Goal: Task Accomplishment & Management: Use online tool/utility

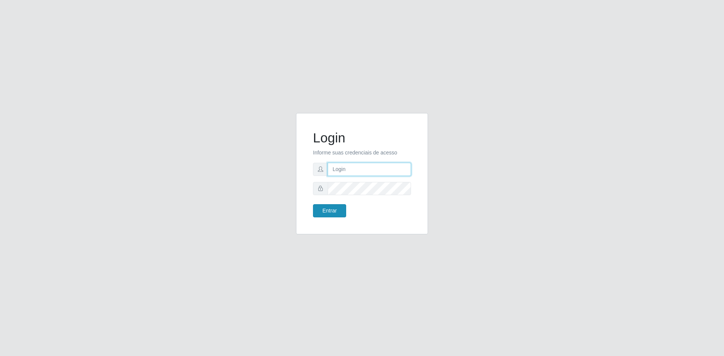
type input "[EMAIL_ADDRESS][DOMAIN_NAME]"
click at [333, 214] on button "Entrar" at bounding box center [329, 210] width 33 height 13
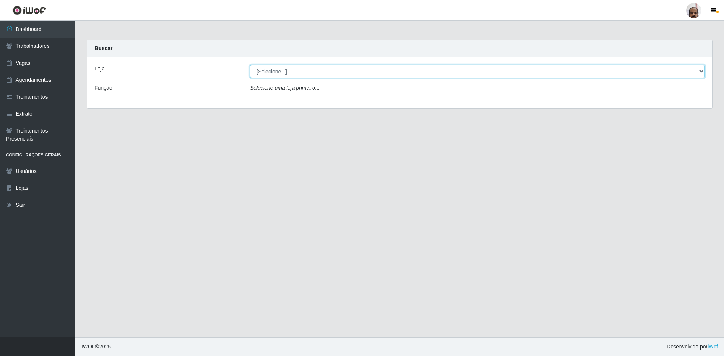
click at [264, 73] on select "[Selecione...] Mar Vermelho - Loja 05" at bounding box center [477, 71] width 455 height 13
select select "252"
click at [250, 65] on select "[Selecione...] Mar Vermelho - Loja 05" at bounding box center [477, 71] width 455 height 13
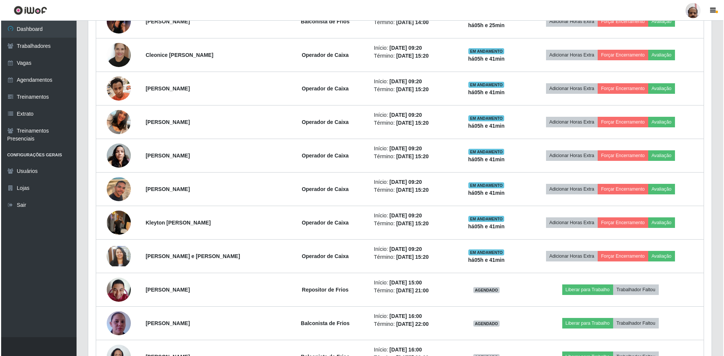
scroll to position [340, 0]
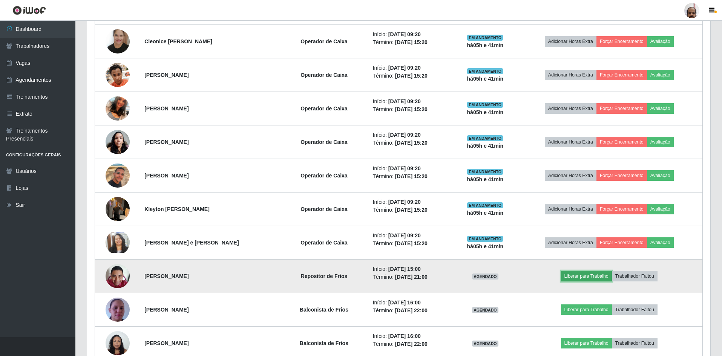
click at [598, 277] on button "Liberar para Trabalho" at bounding box center [586, 276] width 51 height 11
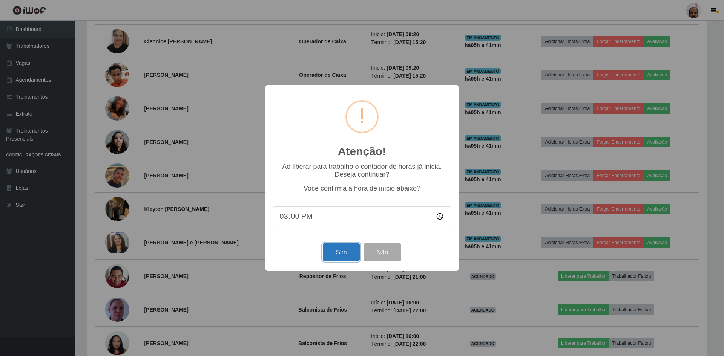
click at [344, 252] on button "Sim" at bounding box center [341, 253] width 37 height 18
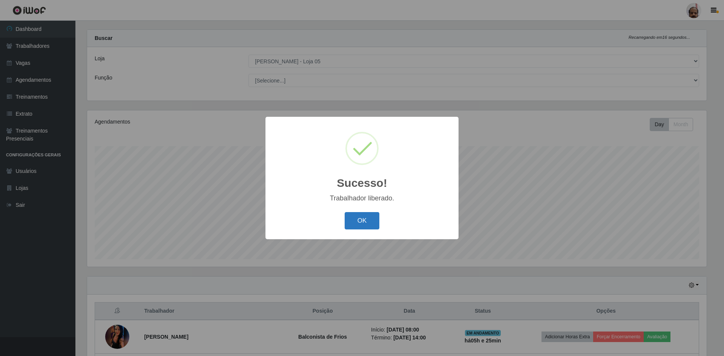
click at [365, 222] on button "OK" at bounding box center [362, 221] width 35 height 18
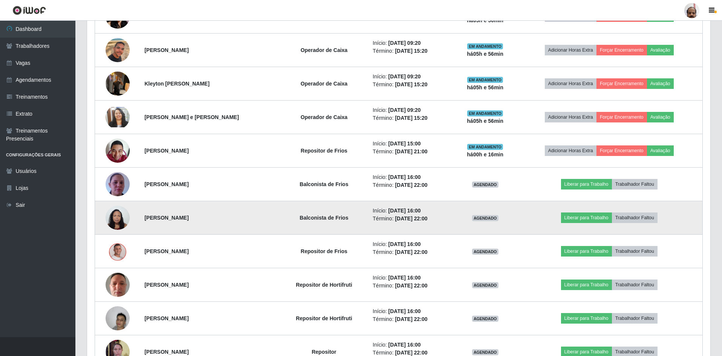
scroll to position [501, 0]
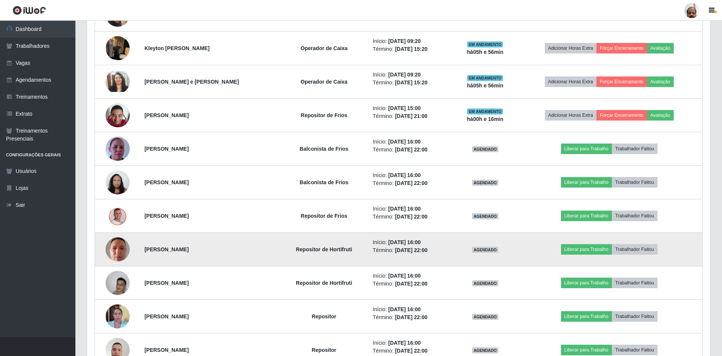
click at [124, 252] on img at bounding box center [118, 250] width 24 height 32
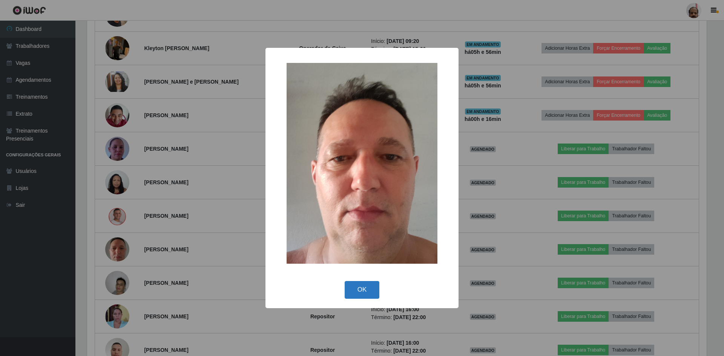
click at [350, 292] on button "OK" at bounding box center [362, 290] width 35 height 18
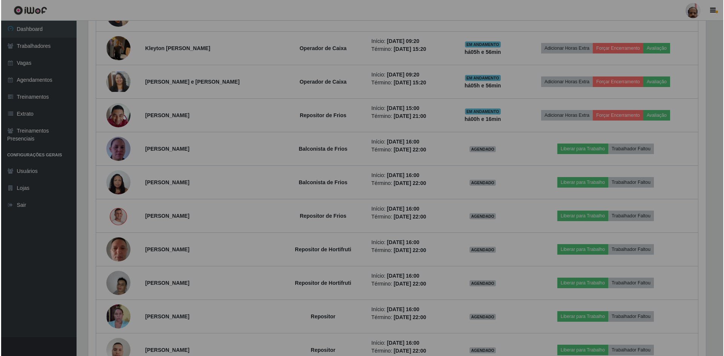
scroll to position [157, 624]
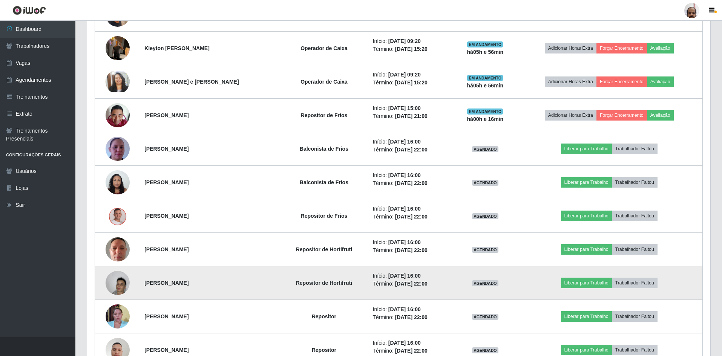
click at [118, 286] on img at bounding box center [118, 283] width 24 height 32
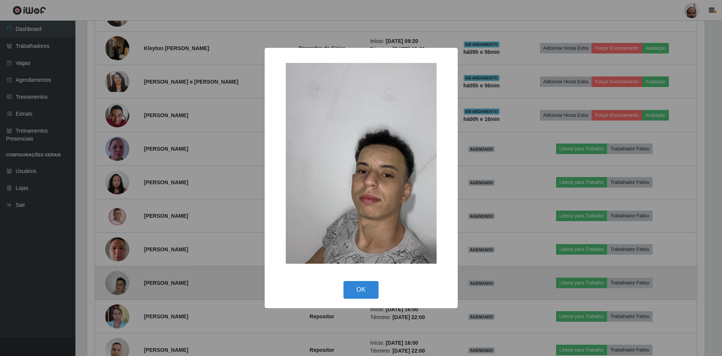
scroll to position [157, 620]
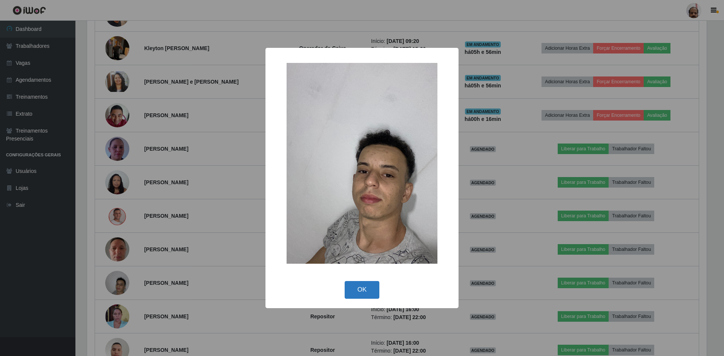
click at [359, 296] on button "OK" at bounding box center [362, 290] width 35 height 18
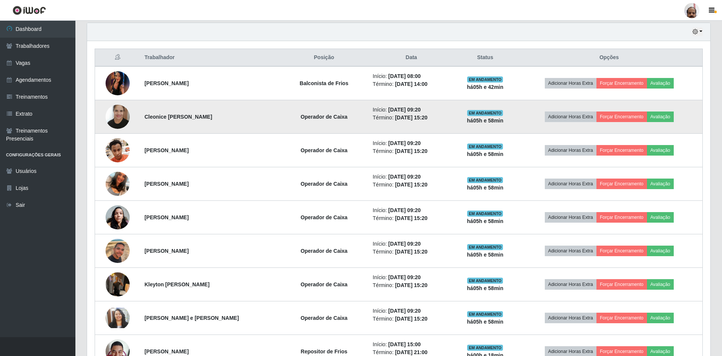
scroll to position [302, 0]
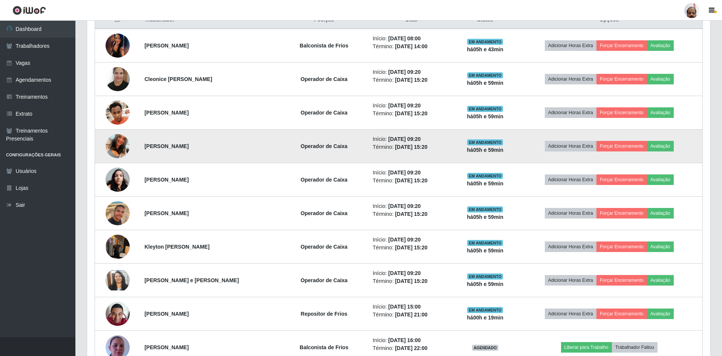
click at [121, 150] on img at bounding box center [118, 146] width 24 height 43
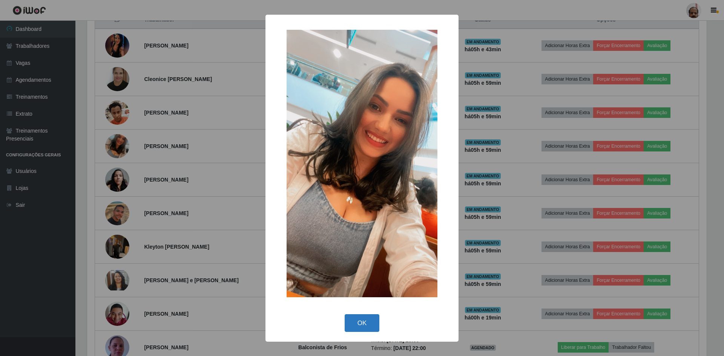
click at [363, 323] on button "OK" at bounding box center [362, 324] width 35 height 18
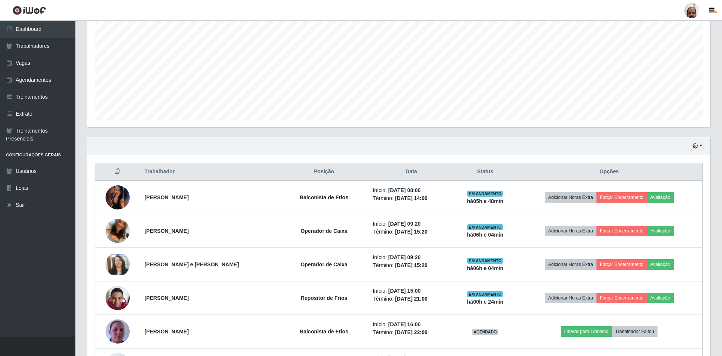
scroll to position [0, 0]
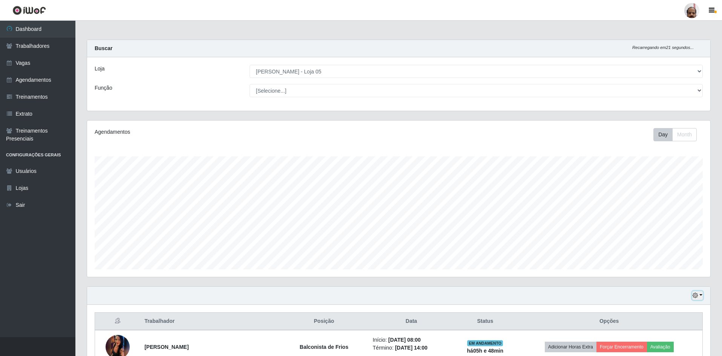
click at [697, 294] on icon "button" at bounding box center [695, 295] width 5 height 5
click at [671, 268] on button "1 Semana" at bounding box center [673, 268] width 60 height 16
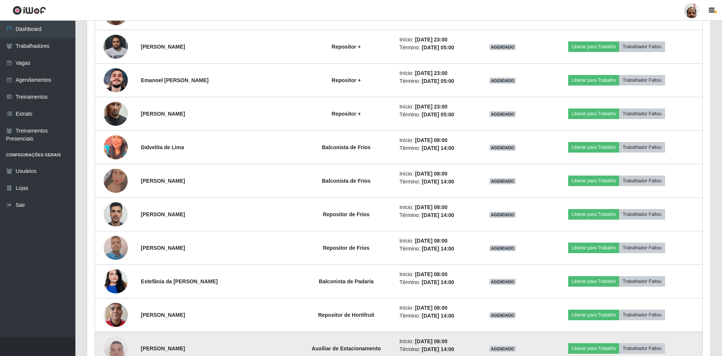
scroll to position [1245, 0]
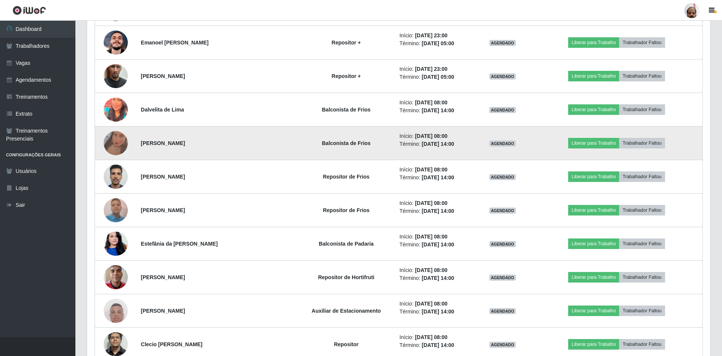
click at [118, 141] on img at bounding box center [116, 144] width 24 height 54
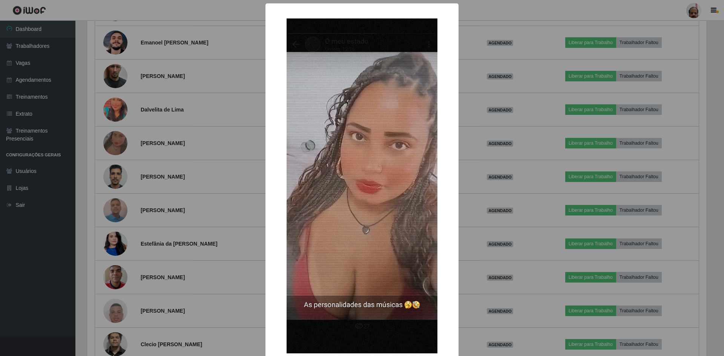
click at [516, 303] on div "× OK Cancel" at bounding box center [362, 178] width 724 height 356
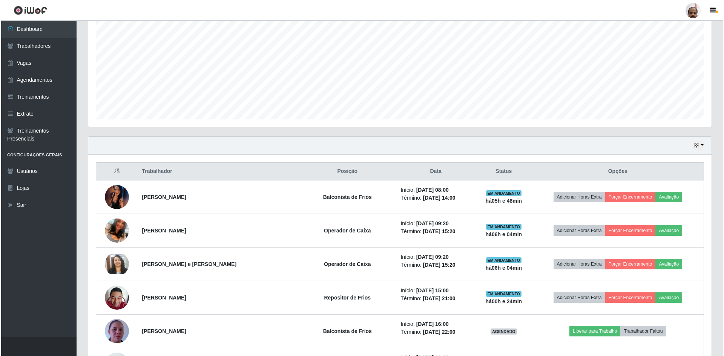
scroll to position [151, 0]
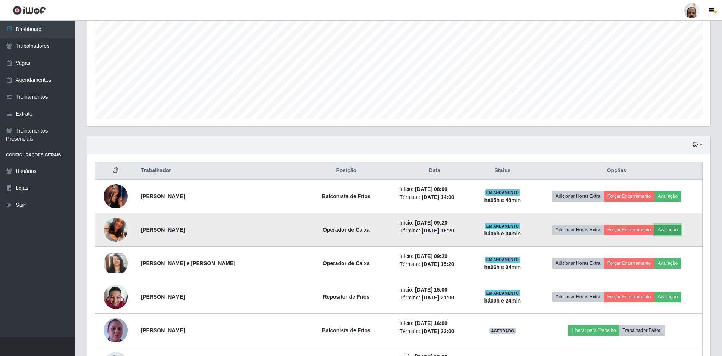
click at [673, 229] on button "Avaliação" at bounding box center [668, 230] width 27 height 11
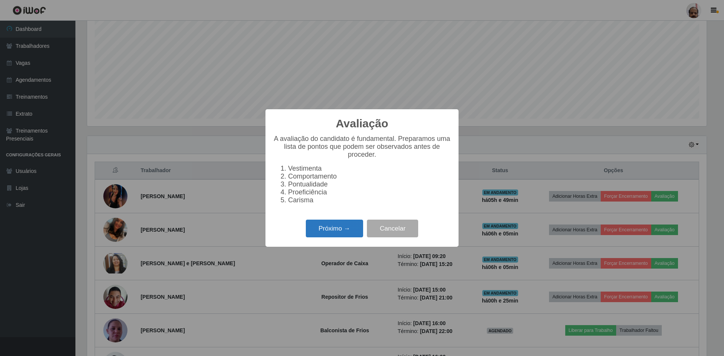
click at [341, 235] on button "Próximo →" at bounding box center [334, 229] width 57 height 18
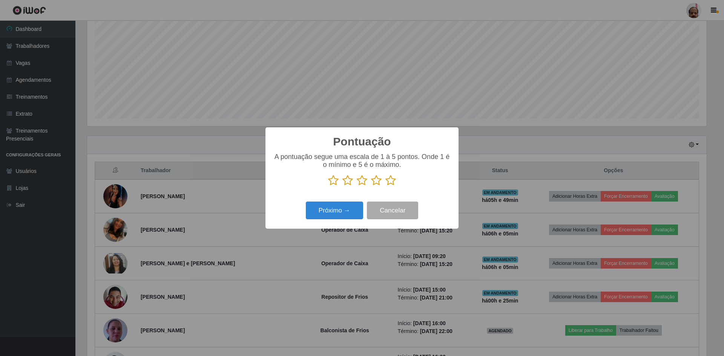
drag, startPoint x: 388, startPoint y: 182, endPoint x: 387, endPoint y: 186, distance: 3.8
click at [388, 181] on icon at bounding box center [391, 180] width 11 height 11
click at [386, 186] on input "radio" at bounding box center [386, 186] width 0 height 0
click at [349, 209] on button "Próximo →" at bounding box center [334, 211] width 57 height 18
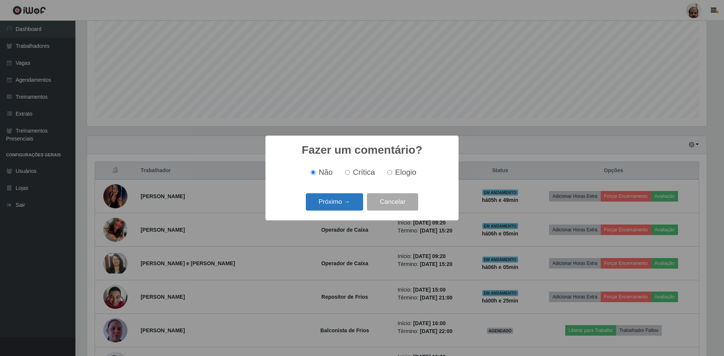
click at [333, 208] on button "Próximo →" at bounding box center [334, 203] width 57 height 18
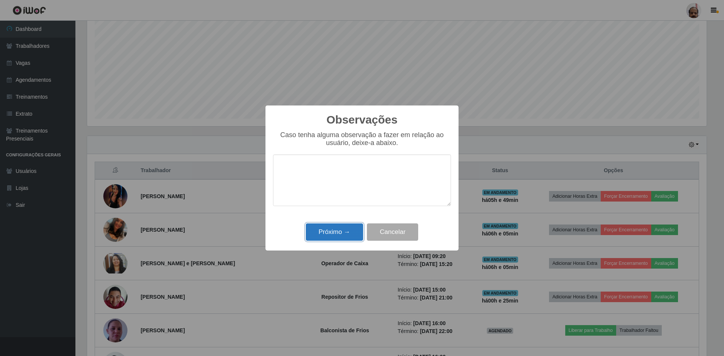
click at [333, 232] on button "Próximo →" at bounding box center [334, 233] width 57 height 18
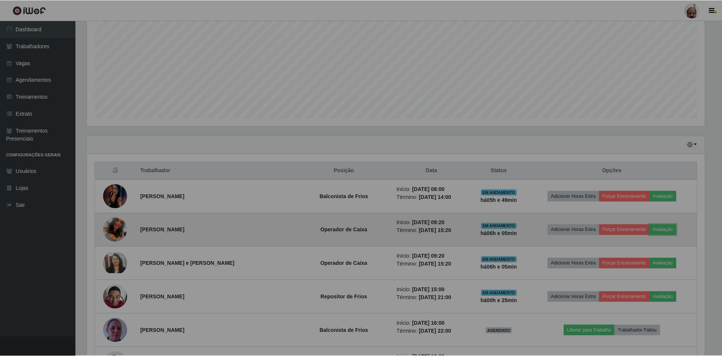
scroll to position [157, 624]
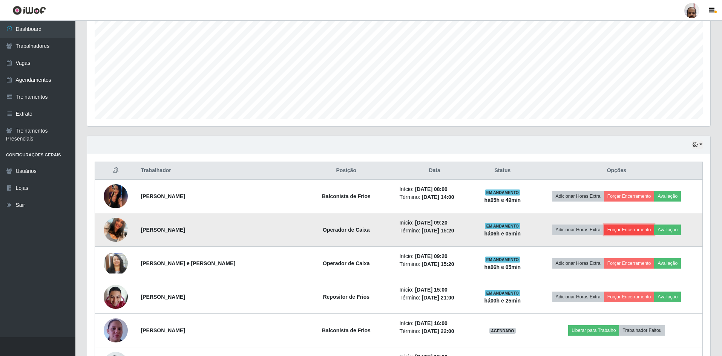
click at [632, 227] on button "Forçar Encerramento" at bounding box center [629, 230] width 51 height 11
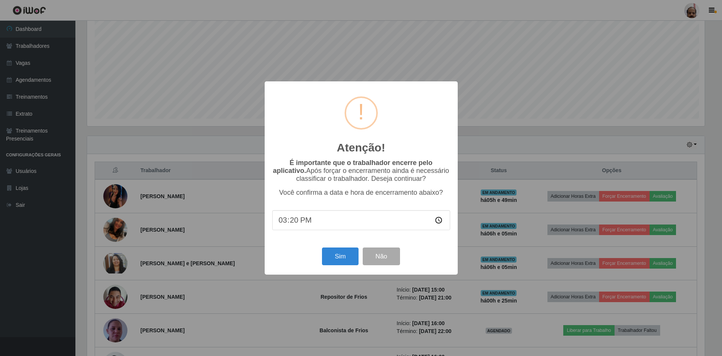
scroll to position [157, 620]
click at [346, 263] on button "Sim" at bounding box center [341, 257] width 37 height 18
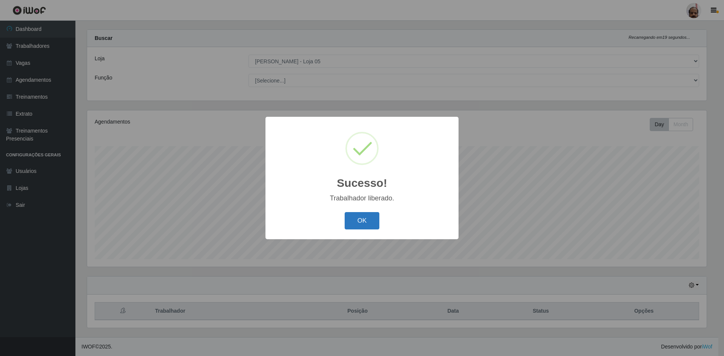
click at [373, 218] on button "OK" at bounding box center [362, 221] width 35 height 18
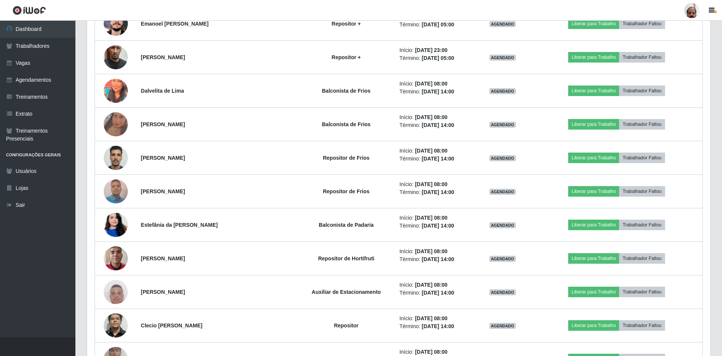
scroll to position [1217, 0]
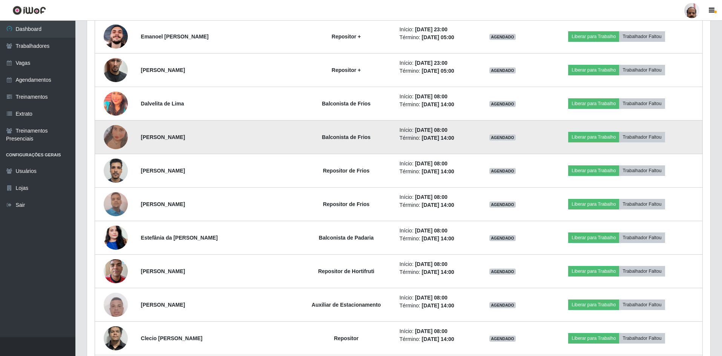
click at [115, 139] on img at bounding box center [116, 138] width 24 height 54
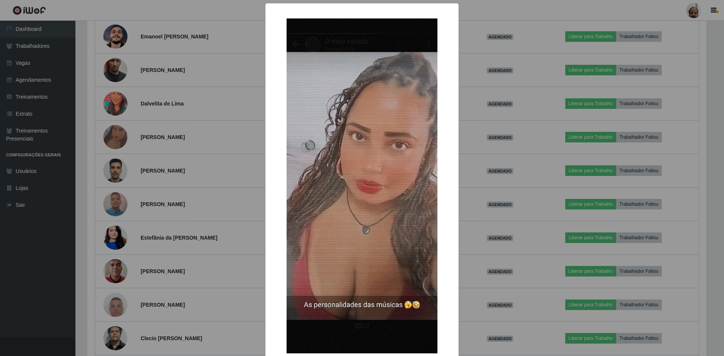
click at [484, 273] on div "× OK Cancel" at bounding box center [362, 178] width 724 height 356
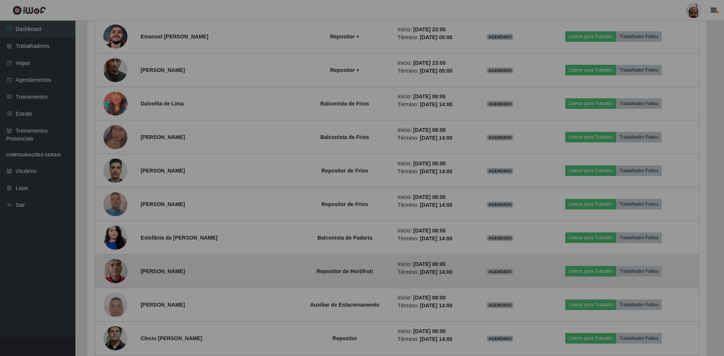
scroll to position [157, 624]
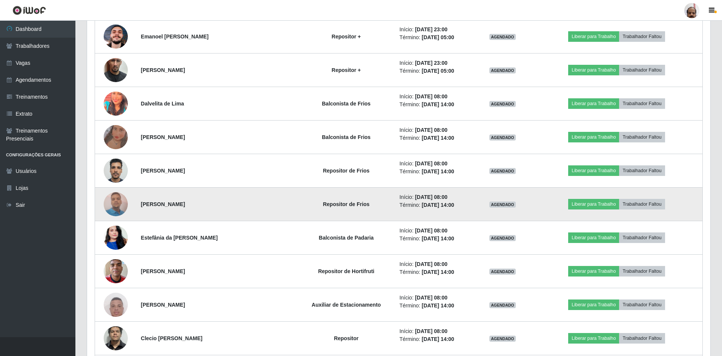
click at [122, 205] on img at bounding box center [116, 204] width 24 height 32
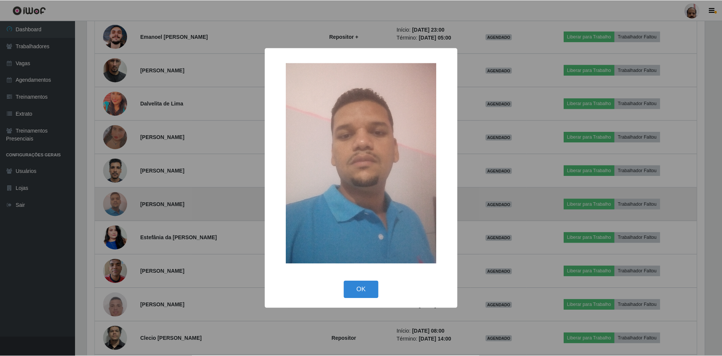
scroll to position [157, 620]
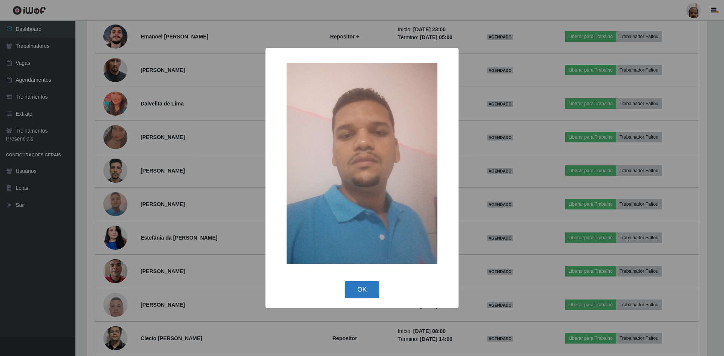
click at [360, 289] on button "OK" at bounding box center [362, 290] width 35 height 18
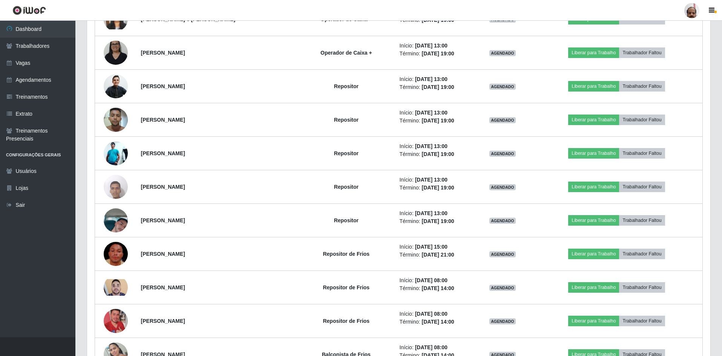
scroll to position [2425, 0]
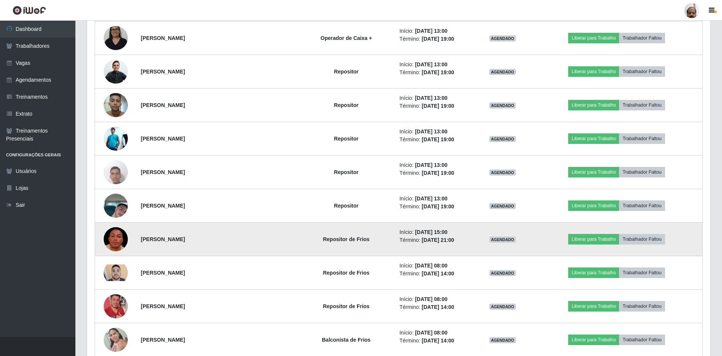
click at [118, 241] on img at bounding box center [116, 239] width 24 height 43
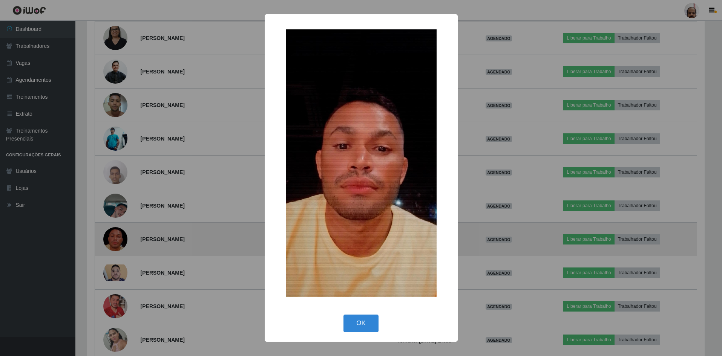
scroll to position [157, 620]
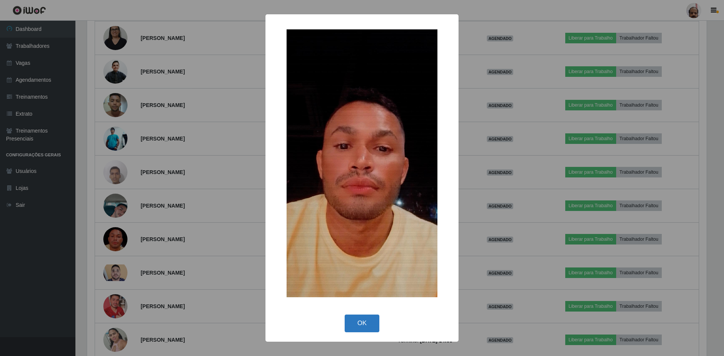
click at [368, 323] on button "OK" at bounding box center [362, 324] width 35 height 18
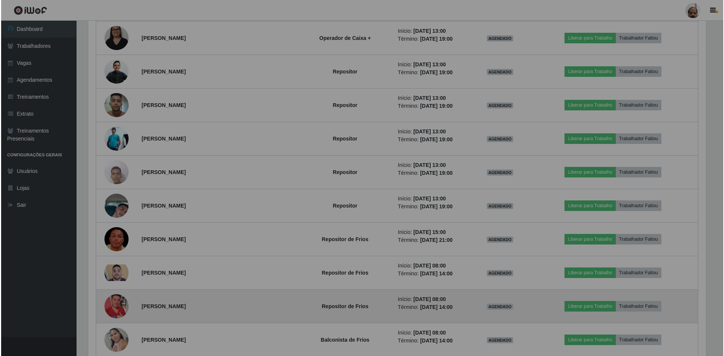
scroll to position [157, 624]
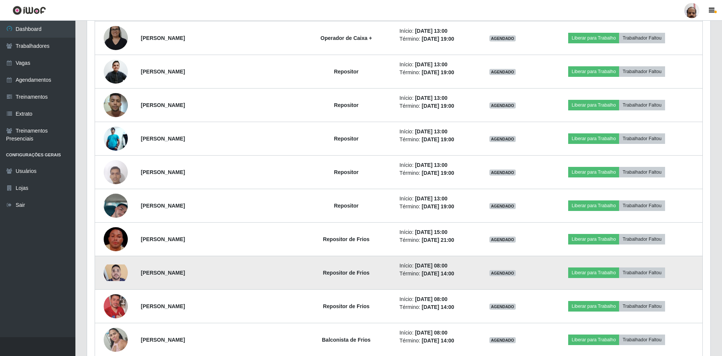
click at [115, 276] on img at bounding box center [116, 273] width 24 height 17
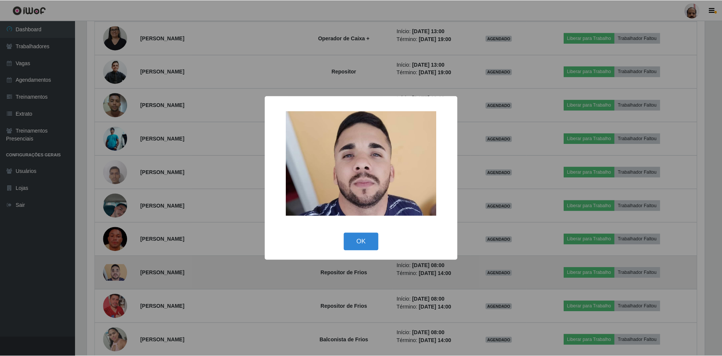
scroll to position [157, 620]
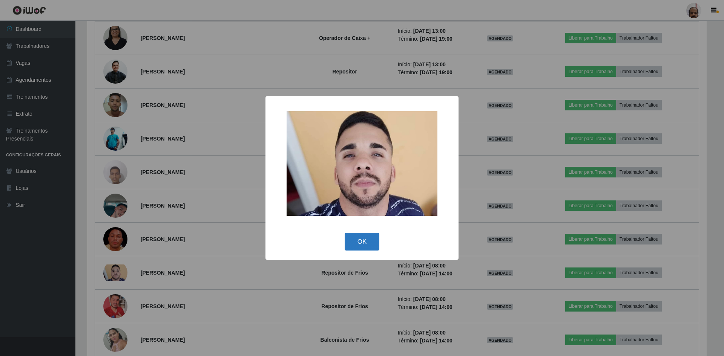
click at [364, 239] on button "OK" at bounding box center [362, 242] width 35 height 18
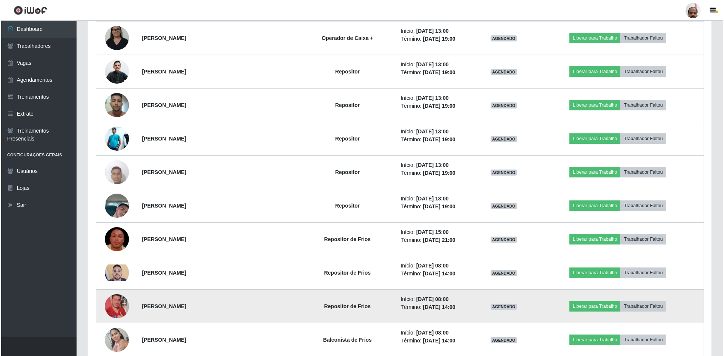
scroll to position [157, 624]
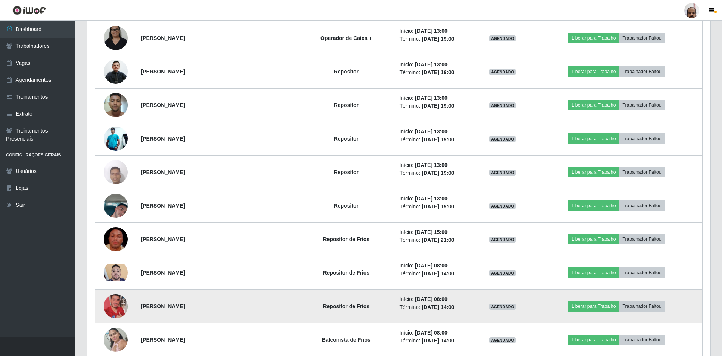
click at [119, 306] on img at bounding box center [116, 306] width 24 height 43
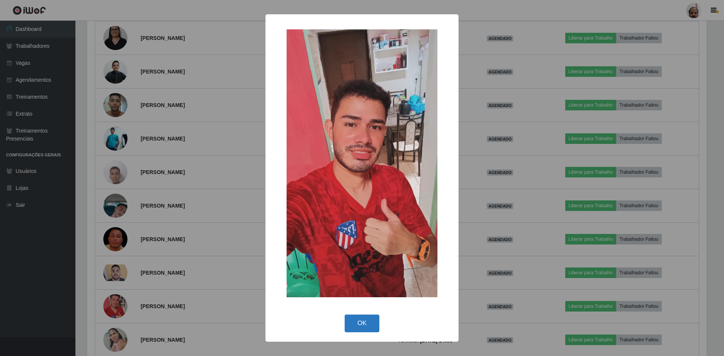
click at [366, 321] on button "OK" at bounding box center [362, 324] width 35 height 18
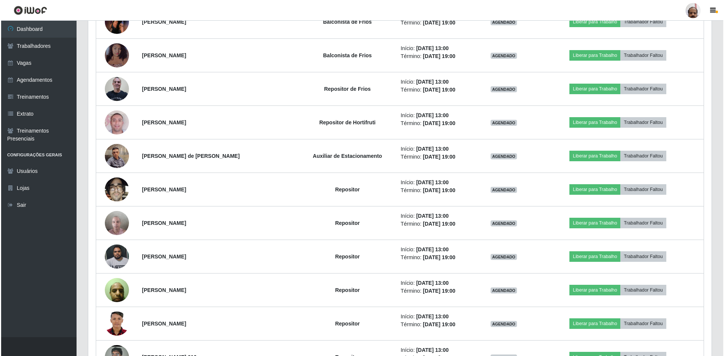
scroll to position [1821, 0]
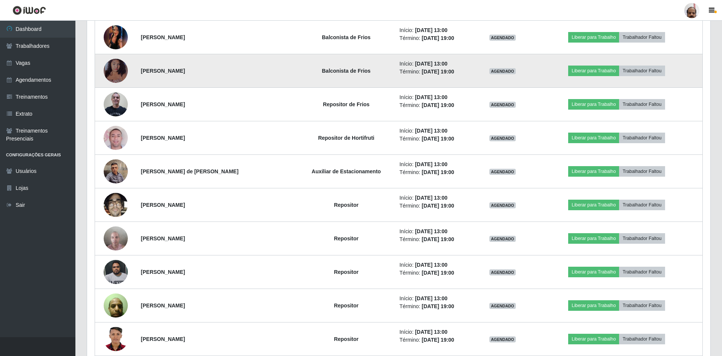
click at [113, 70] on img at bounding box center [116, 71] width 24 height 28
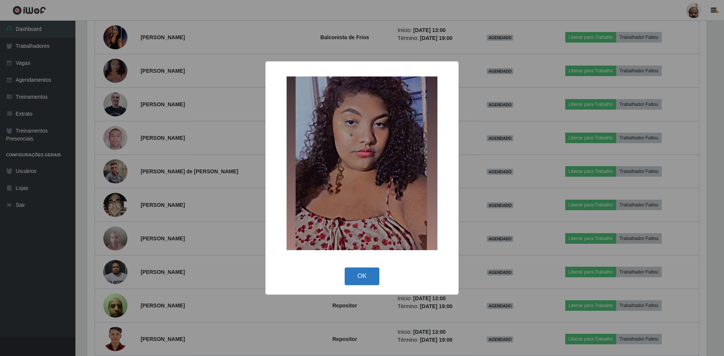
click at [370, 274] on button "OK" at bounding box center [362, 277] width 35 height 18
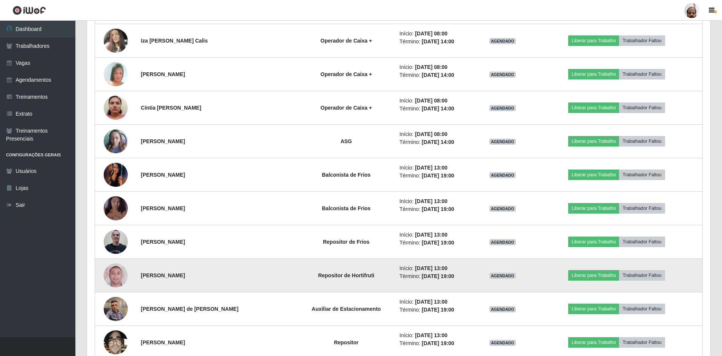
scroll to position [1670, 0]
